Goal: Check status: Check status

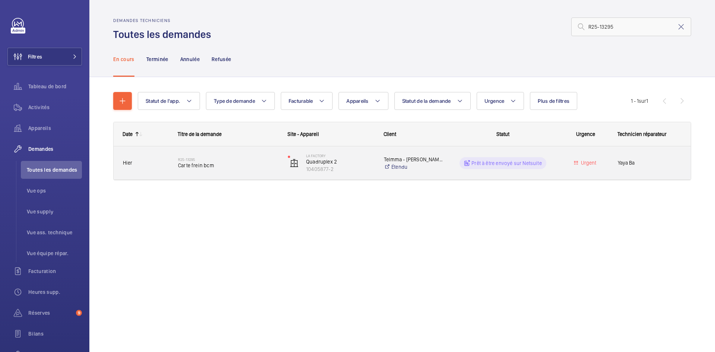
type input "R25-13295"
click at [164, 161] on span "Hier" at bounding box center [145, 163] width 45 height 9
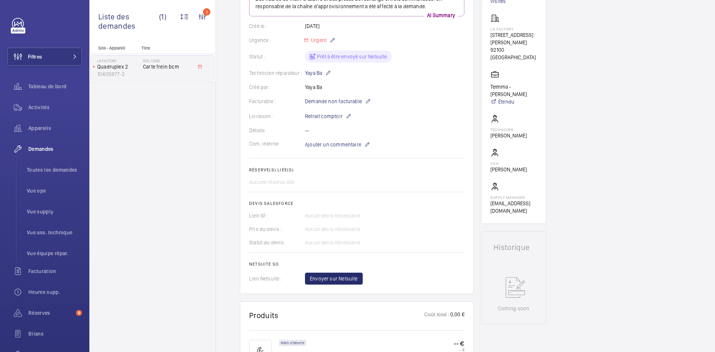
scroll to position [37, 0]
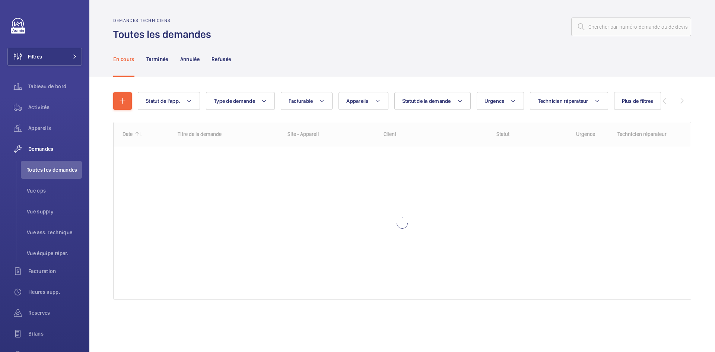
click at [615, 22] on input "text" at bounding box center [631, 26] width 120 height 19
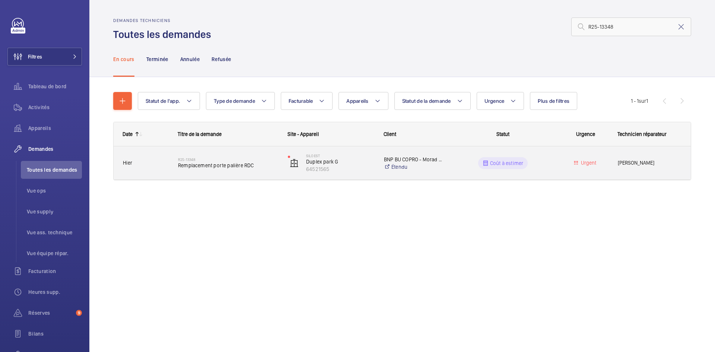
type input "R25-13348"
click at [150, 165] on span "Hier" at bounding box center [145, 163] width 45 height 9
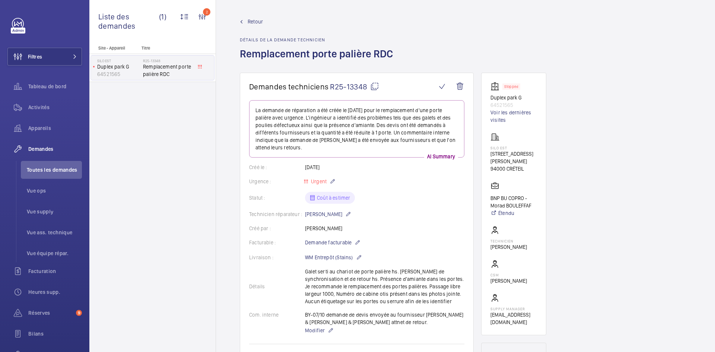
drag, startPoint x: 531, startPoint y: 164, endPoint x: 490, endPoint y: 150, distance: 43.5
click at [487, 149] on wm-front-card "Stopped Duplex park G 64521565 Voir les dernières visites SILO EST 4 Rue Gustav…" at bounding box center [513, 204] width 65 height 262
copy div "SILO EST 4 Rue Gustave Eiffel 94000 CRÉTEIL"
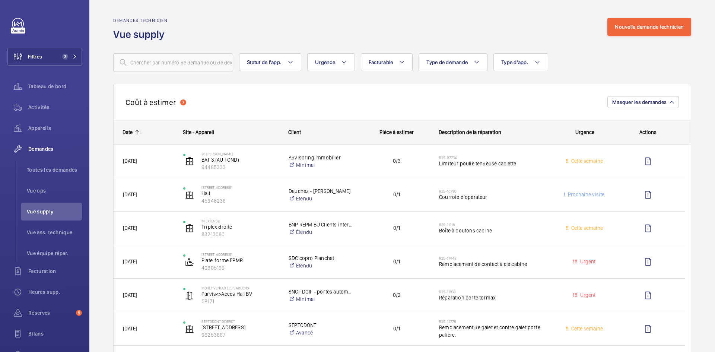
scroll to position [372, 0]
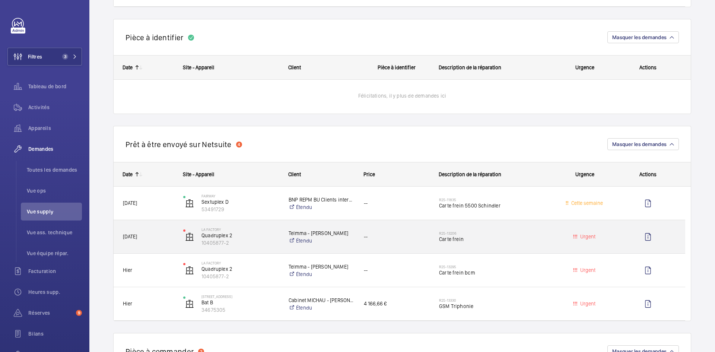
click at [171, 238] on span "02/10/2025" at bounding box center [148, 236] width 51 height 9
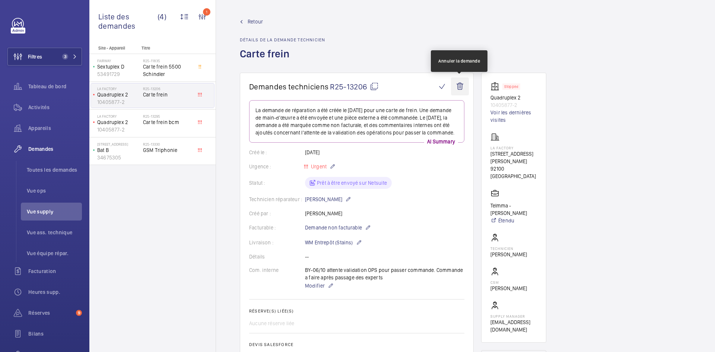
click at [461, 86] on wm-front-icon-button at bounding box center [460, 86] width 18 height 18
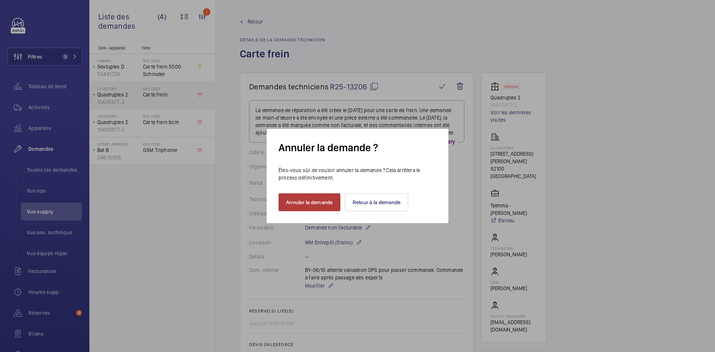
click at [327, 203] on button "Annuler la demande" at bounding box center [310, 202] width 62 height 18
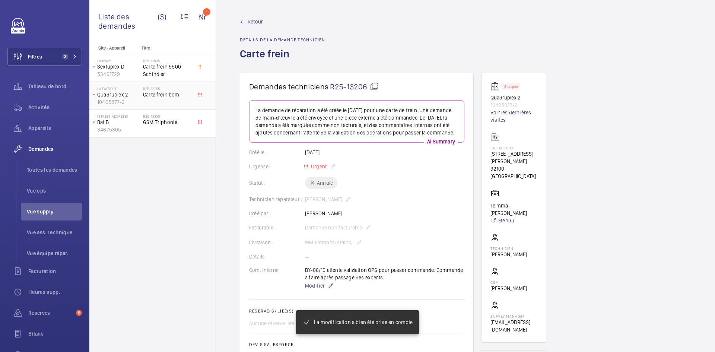
click at [135, 91] on p "Quadruplex 2" at bounding box center [118, 94] width 43 height 7
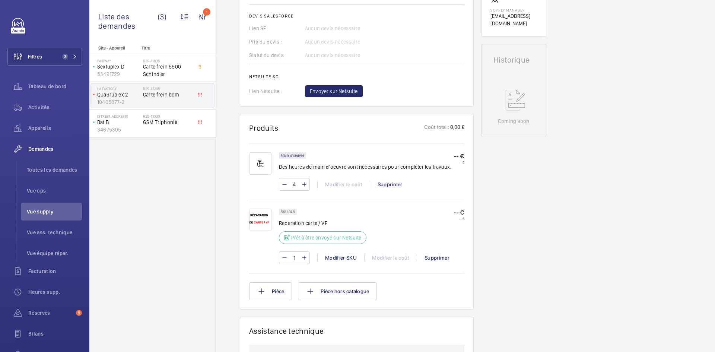
scroll to position [261, 0]
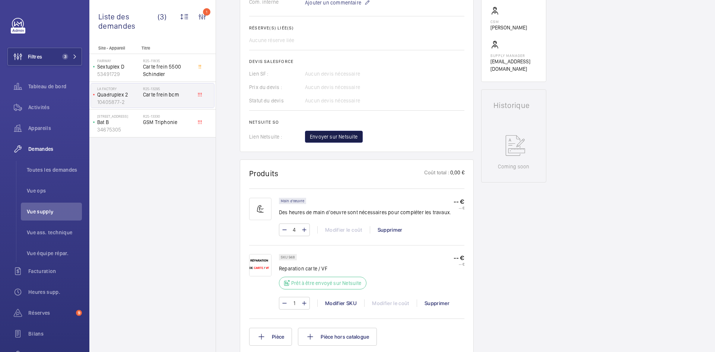
click at [332, 134] on span "Envoyer sur Netsuite" at bounding box center [334, 136] width 48 height 7
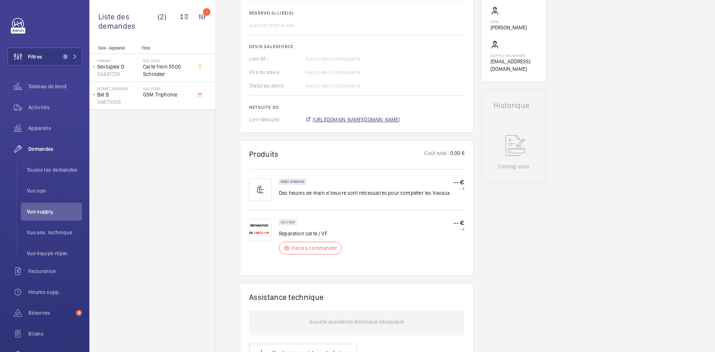
click at [400, 118] on span "https://6461500.app.netsuite.com/app/accounting/transactions/salesord.nl?id=307…" at bounding box center [356, 119] width 87 height 7
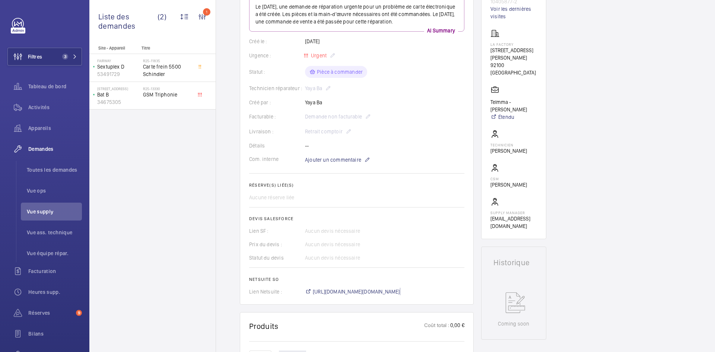
scroll to position [97, 0]
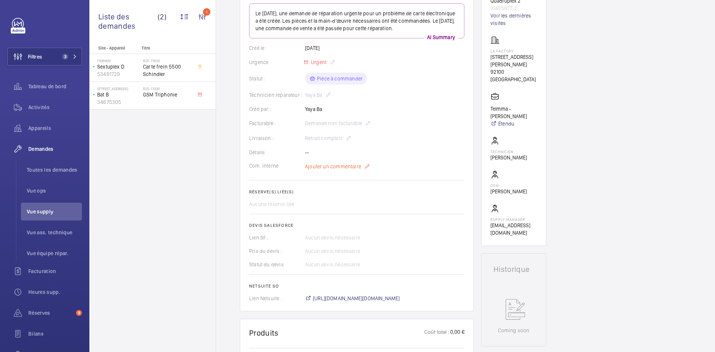
click at [330, 170] on span "Ajouter un commentaire" at bounding box center [333, 166] width 56 height 7
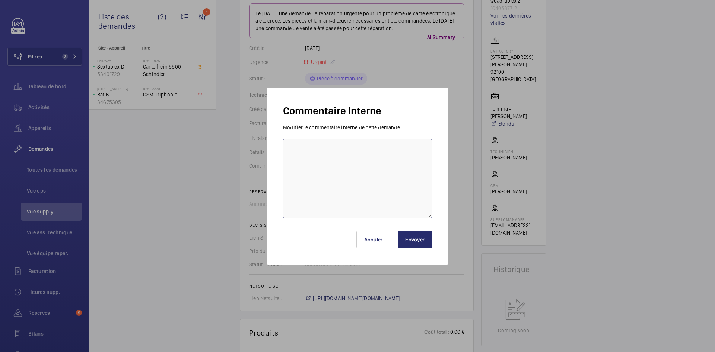
click at [315, 142] on textarea at bounding box center [357, 179] width 149 height 80
paste textarea "BY-07/10 commande effectuer chez le fournisseur RCEA via l'email livraison prév…"
click at [375, 159] on textarea "BY-07/10 commande effectuer chez le fournisseur RCEA via l'email livraison prév…" at bounding box center [357, 179] width 149 height 80
click at [369, 156] on textarea "BY-07/10 commande effectuer chez le fournisseur RCEA via l'email livraison prév…" at bounding box center [357, 179] width 149 height 80
drag, startPoint x: 367, startPoint y: 155, endPoint x: 408, endPoint y: 167, distance: 42.6
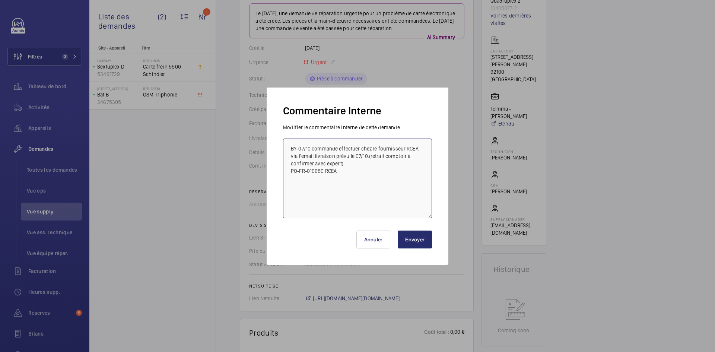
click at [408, 167] on textarea "BY-07/10 commande effectuer chez le fournisseur RCEA via l'email livraison prév…" at bounding box center [357, 179] width 149 height 80
type textarea "BY-07/10 commande effectuer chez le fournisseur RCEA via l'email livraison prév…"
click at [421, 242] on button "Envoyer" at bounding box center [415, 239] width 34 height 18
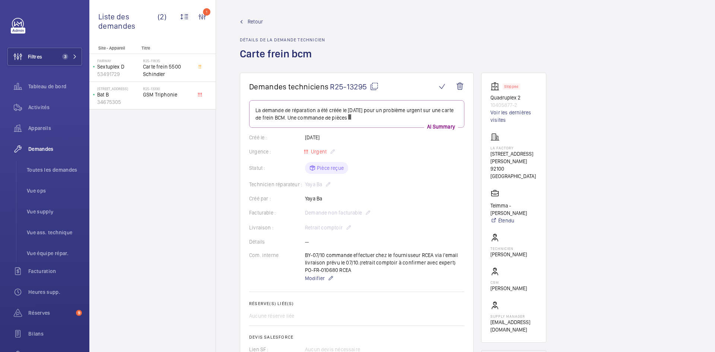
click at [376, 88] on mat-icon at bounding box center [374, 86] width 9 height 9
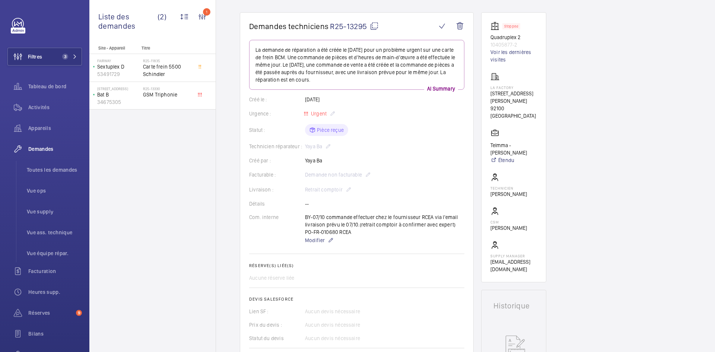
scroll to position [149, 0]
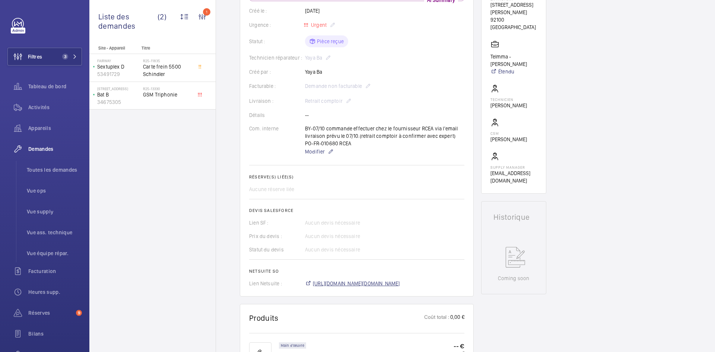
click at [368, 282] on span "https://6461500.app.netsuite.com/app/accounting/transactions/salesord.nl?id=307…" at bounding box center [356, 283] width 87 height 7
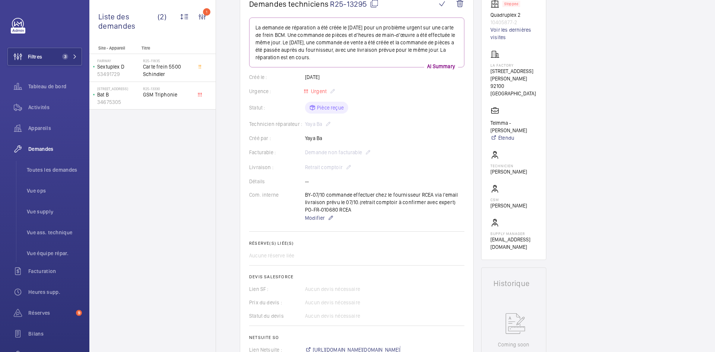
scroll to position [0, 0]
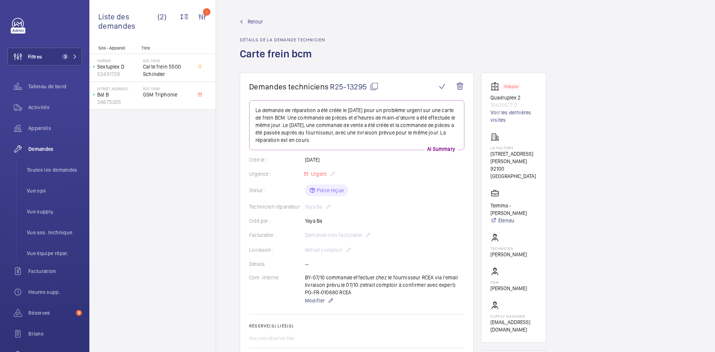
click at [254, 23] on span "Retour" at bounding box center [255, 21] width 15 height 7
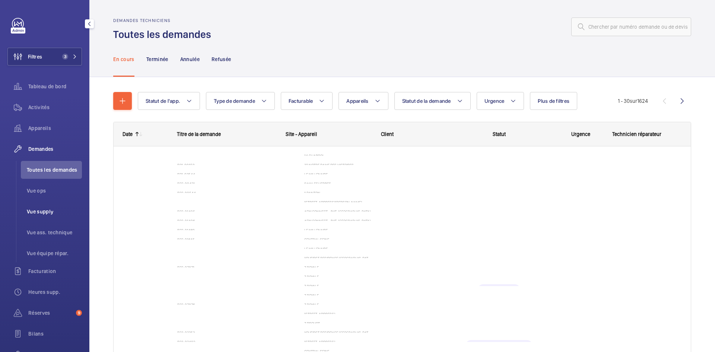
click at [50, 210] on span "Vue supply" at bounding box center [54, 211] width 55 height 7
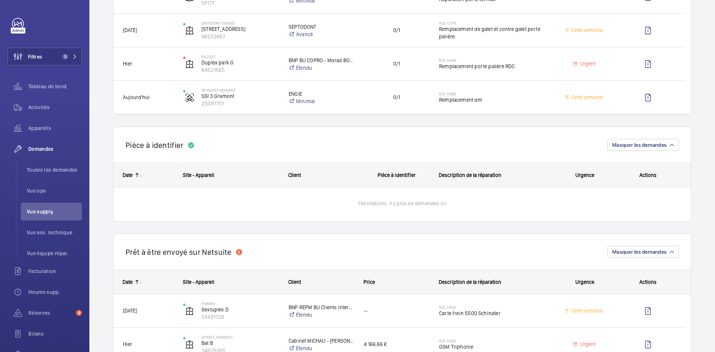
scroll to position [298, 0]
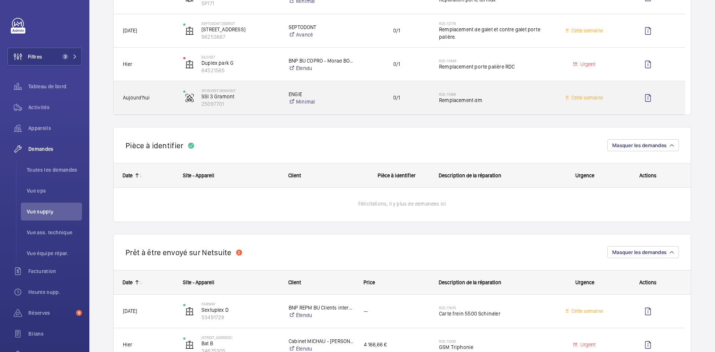
click at [160, 96] on span "Aujourd'hui" at bounding box center [148, 97] width 51 height 9
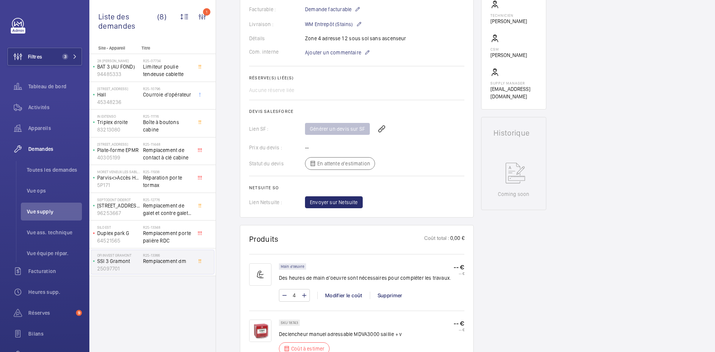
scroll to position [335, 0]
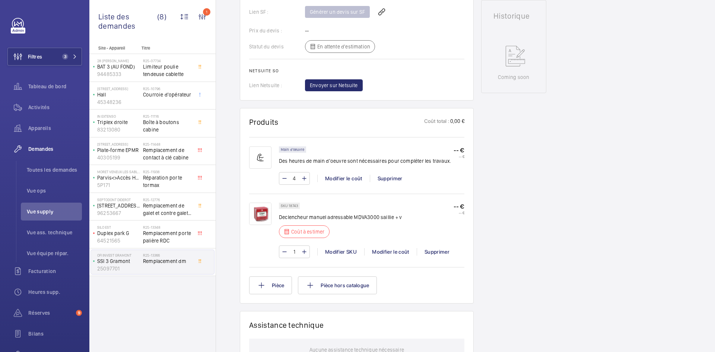
click at [262, 214] on img at bounding box center [260, 214] width 22 height 22
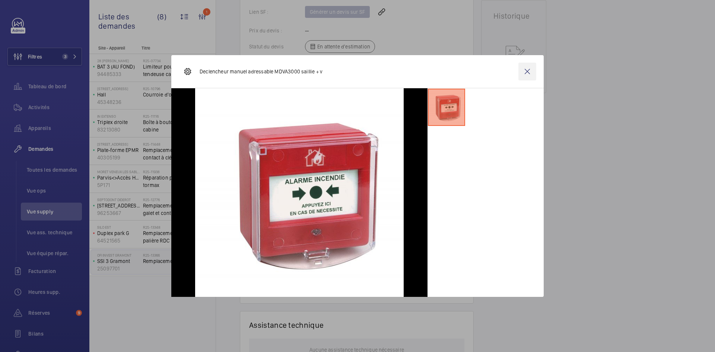
click at [528, 70] on wm-front-icon-button at bounding box center [527, 72] width 18 height 18
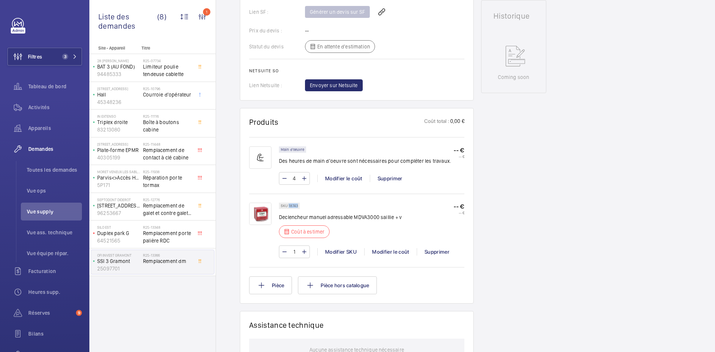
drag, startPoint x: 298, startPoint y: 204, endPoint x: 289, endPoint y: 206, distance: 9.1
click at [289, 206] on p "SKU 18743" at bounding box center [289, 205] width 17 height 3
copy p "18743"
click at [386, 251] on div "Modifier le coût" at bounding box center [390, 251] width 52 height 7
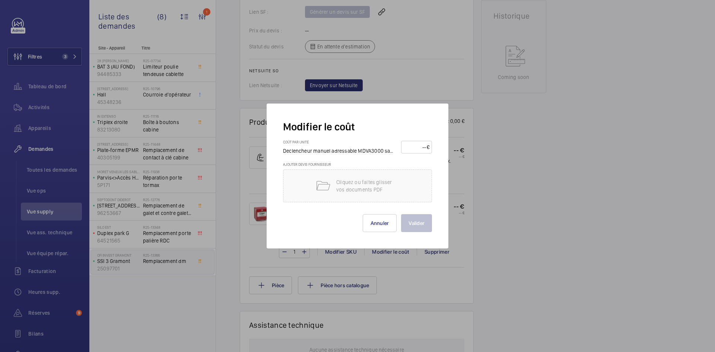
click at [410, 144] on input "number" at bounding box center [415, 147] width 23 height 12
type input "70"
click at [416, 227] on button "Valider" at bounding box center [416, 223] width 31 height 18
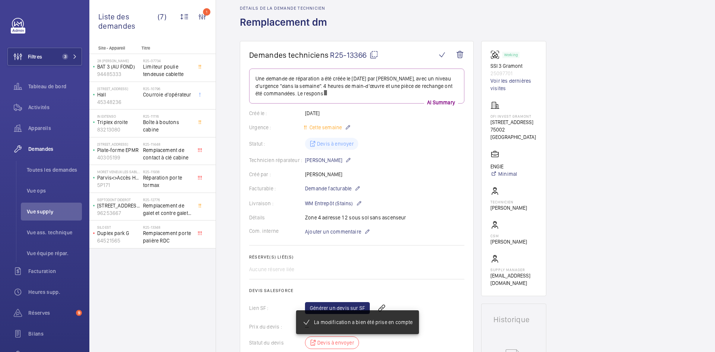
scroll to position [0, 0]
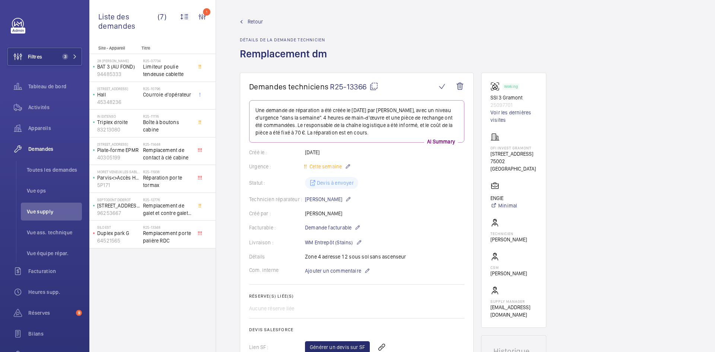
click at [255, 22] on span "Retour" at bounding box center [255, 21] width 15 height 7
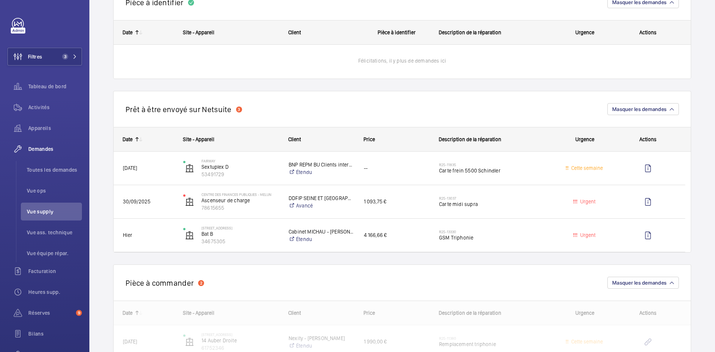
scroll to position [410, 0]
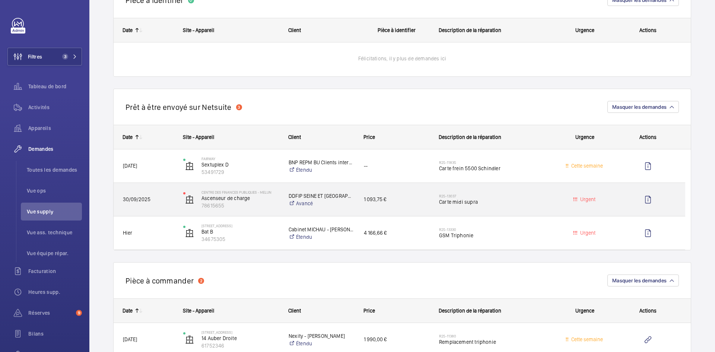
click at [167, 201] on span "30/09/2025" at bounding box center [148, 199] width 51 height 9
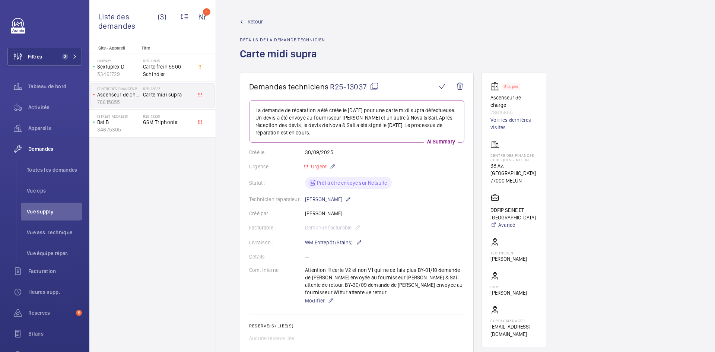
click at [375, 84] on mat-icon at bounding box center [374, 86] width 9 height 9
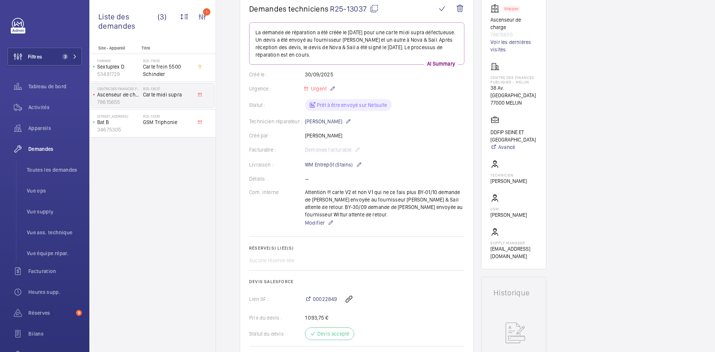
scroll to position [37, 0]
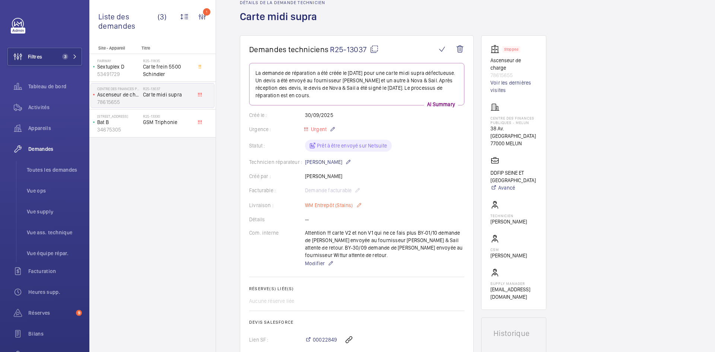
click at [360, 205] on mat-icon at bounding box center [359, 205] width 6 height 9
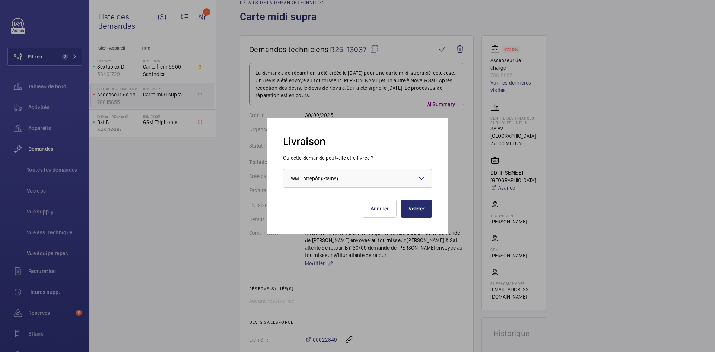
click at [426, 178] on div "Faites un choix × WM Entrepôt (Stains) ×" at bounding box center [357, 178] width 149 height 19
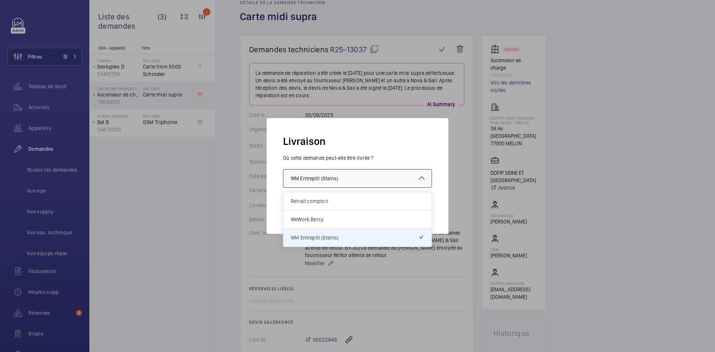
click at [343, 202] on span "Retrait comptoir" at bounding box center [357, 200] width 133 height 7
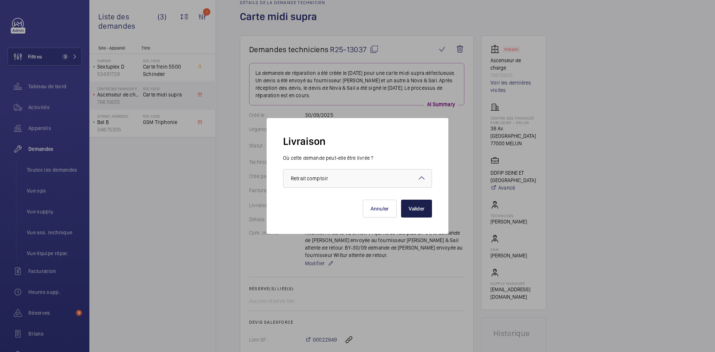
click at [425, 207] on button "Valider" at bounding box center [416, 209] width 31 height 18
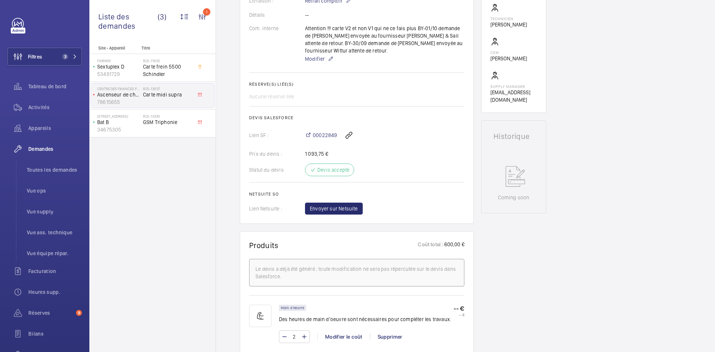
scroll to position [231, 0]
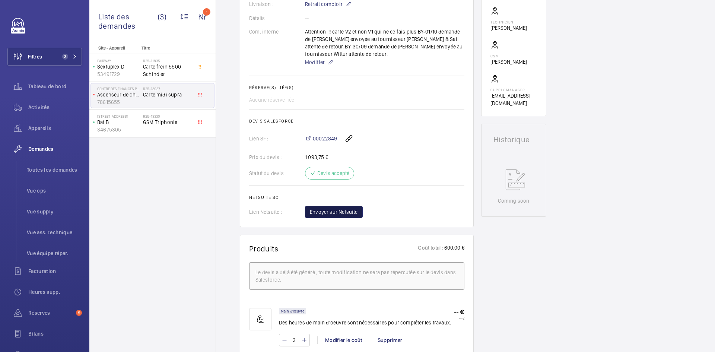
click at [351, 212] on span "Envoyer sur Netsuite" at bounding box center [334, 211] width 48 height 7
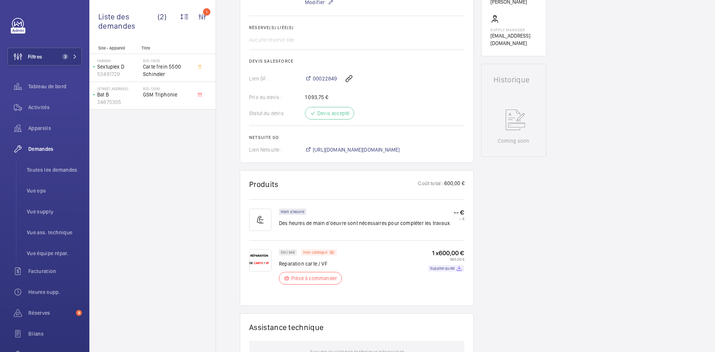
scroll to position [298, 0]
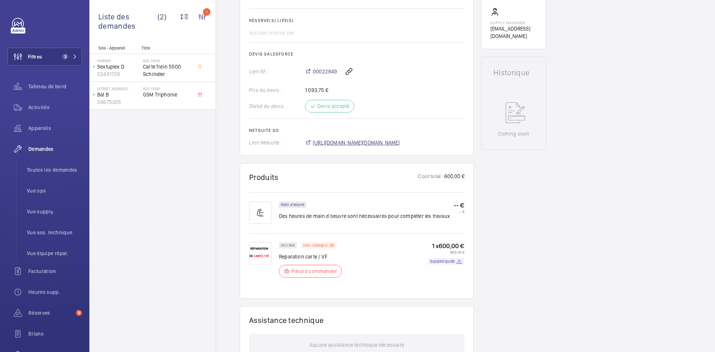
click at [400, 145] on span "[URL][DOMAIN_NAME][DOMAIN_NAME]" at bounding box center [356, 142] width 87 height 7
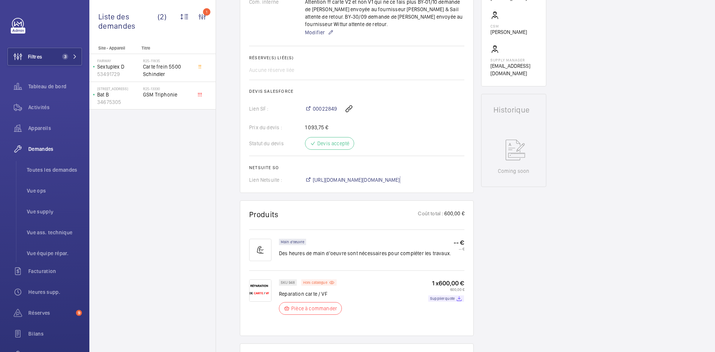
scroll to position [186, 0]
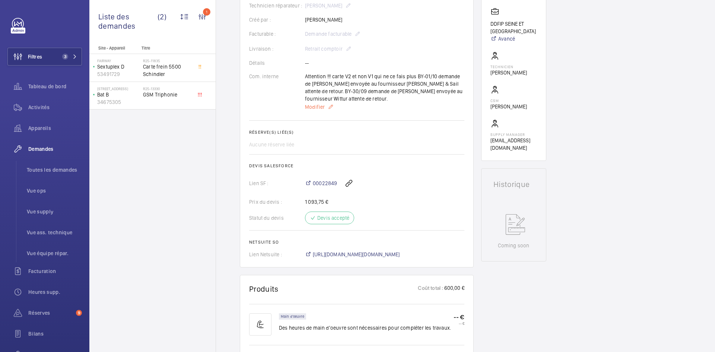
click at [315, 107] on span "Modifier" at bounding box center [315, 106] width 20 height 7
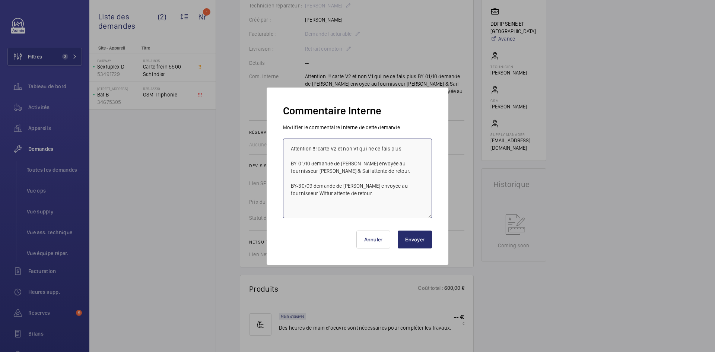
click at [286, 148] on textarea "Attention !!! carte V2 et non V1 qui ne ce fais plus BY-01/10 demande de [PERSO…" at bounding box center [357, 179] width 149 height 80
paste textarea "BY-07/10 commande effectuer chez le fournisseur Nova via l'email livraison prév…"
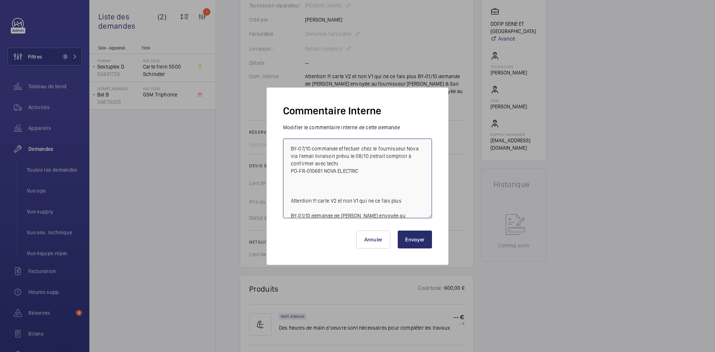
type textarea "BY-07/10 commande effectuer chez le fournisseur Nova via l'email livraison prév…"
click at [418, 239] on button "Envoyer" at bounding box center [415, 239] width 34 height 18
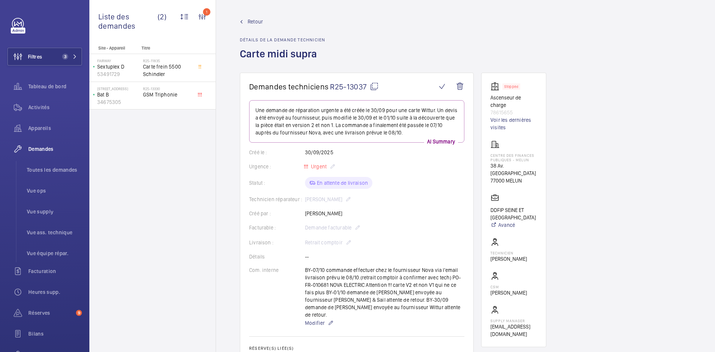
click at [375, 84] on mat-icon at bounding box center [374, 86] width 9 height 9
